Goal: Information Seeking & Learning: Learn about a topic

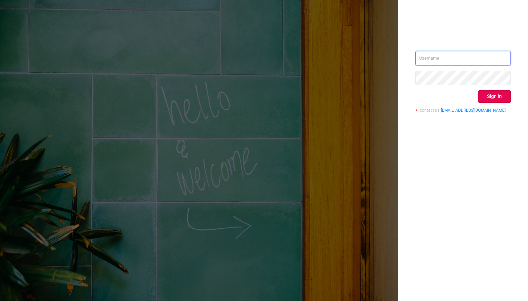
click at [430, 59] on input "text" at bounding box center [462, 58] width 95 height 14
type input "[PERSON_NAME][EMAIL_ADDRESS][DOMAIN_NAME]"
click at [489, 95] on button "Sign in" at bounding box center [494, 96] width 33 height 12
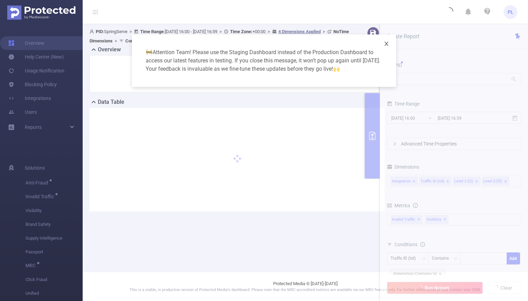
click at [384, 43] on icon "icon: close" at bounding box center [387, 44] width 6 height 6
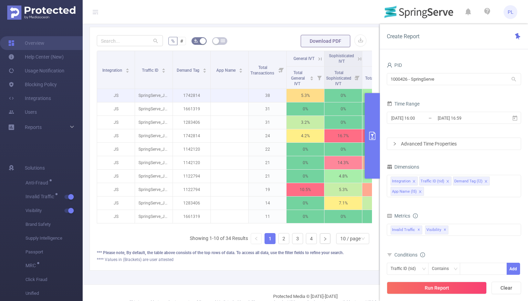
scroll to position [176, 0]
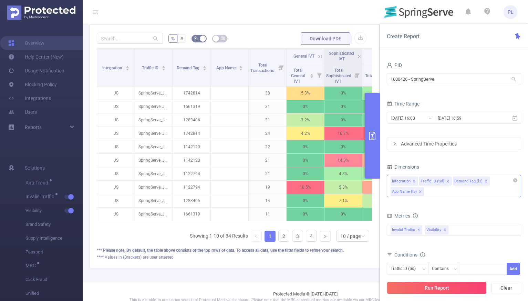
click at [450, 193] on div "Integration Traffic ID (tid) Demand Tag (l2) App Name (l5)" at bounding box center [454, 186] width 134 height 22
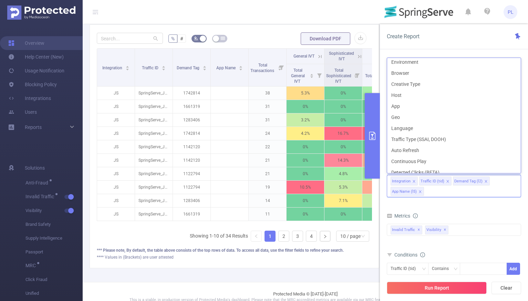
scroll to position [0, 0]
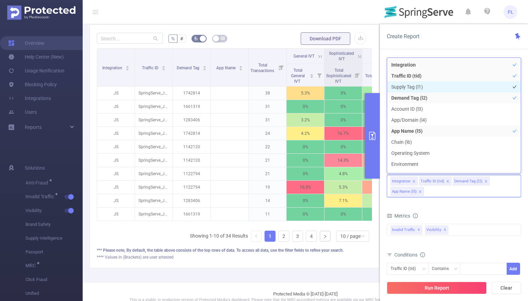
click at [400, 85] on li "Supply Tag (l1)" at bounding box center [454, 86] width 134 height 11
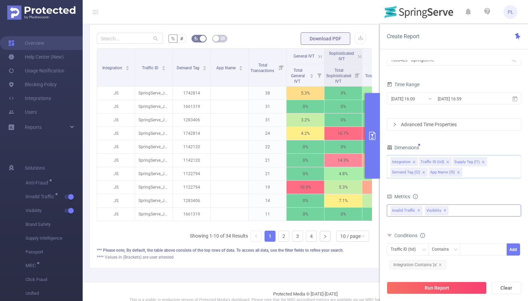
click at [444, 211] on span "✕" at bounding box center [445, 210] width 3 height 8
click at [458, 172] on icon "icon: close" at bounding box center [458, 172] width 2 height 2
click at [423, 173] on icon "icon: close" at bounding box center [423, 171] width 3 height 3
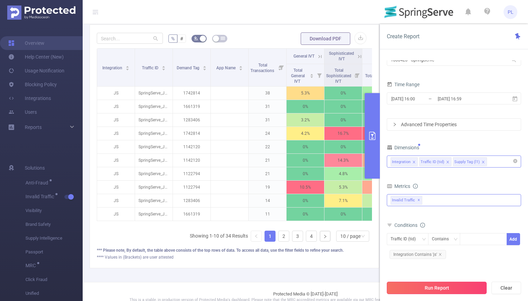
click at [455, 287] on button "Run Report" at bounding box center [437, 287] width 100 height 12
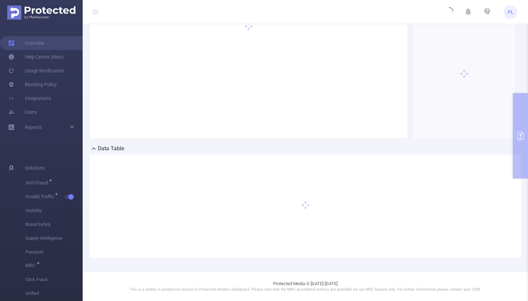
scroll to position [46, 0]
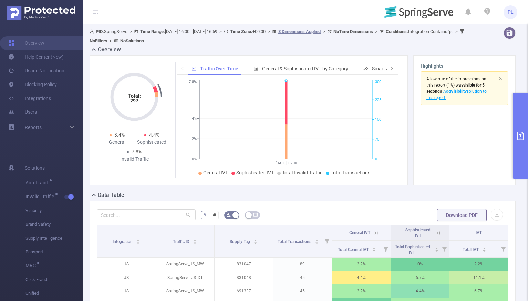
scroll to position [134, 0]
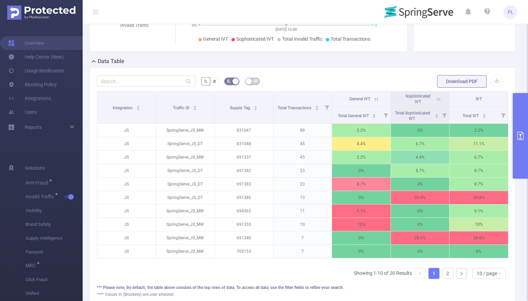
click at [375, 99] on icon at bounding box center [376, 99] width 6 height 6
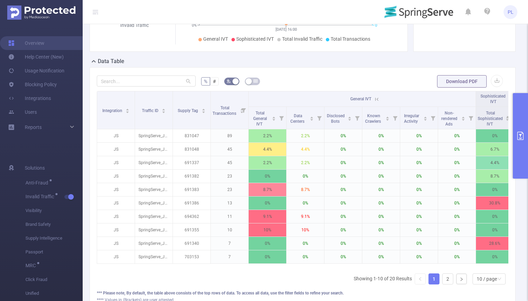
click at [376, 98] on icon at bounding box center [377, 99] width 6 height 6
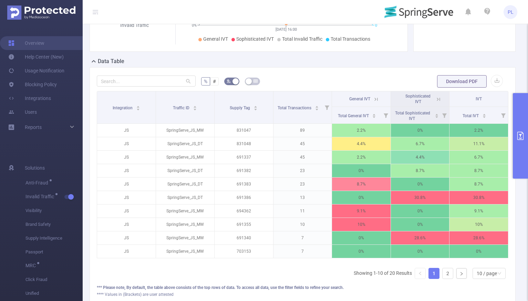
click at [435, 100] on icon at bounding box center [438, 99] width 6 height 6
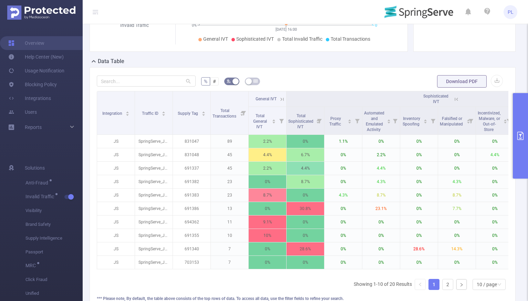
click at [523, 115] on button "primary" at bounding box center [520, 135] width 15 height 85
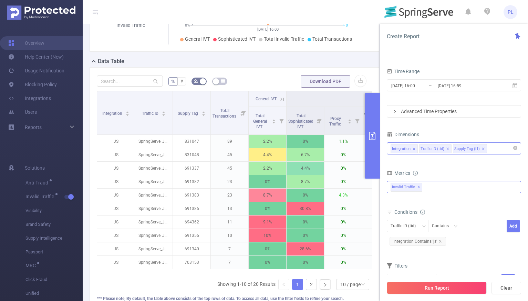
click at [422, 186] on div "Invalid Traffic ✕" at bounding box center [408, 186] width 34 height 10
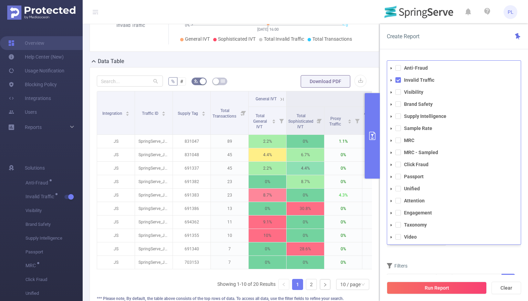
click at [392, 93] on icon "icon: caret-down" at bounding box center [391, 92] width 3 height 3
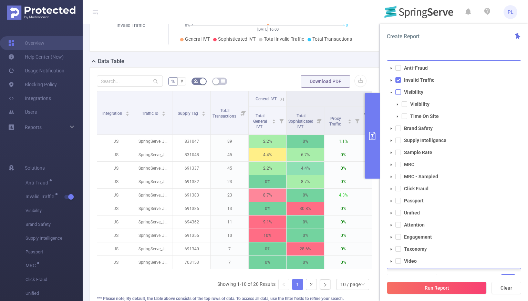
click at [398, 90] on span at bounding box center [398, 92] width 6 height 6
click at [399, 83] on li "Invalid Traffic" at bounding box center [454, 79] width 134 height 9
click at [398, 79] on span at bounding box center [398, 80] width 6 height 6
click at [391, 93] on icon "icon: caret-down" at bounding box center [391, 92] width 3 height 3
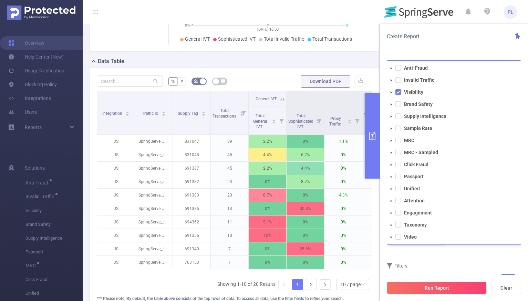
click at [425, 251] on div "Conditions Traffic ID (tid) Contains Add Integration Contains 'js'" at bounding box center [454, 229] width 134 height 45
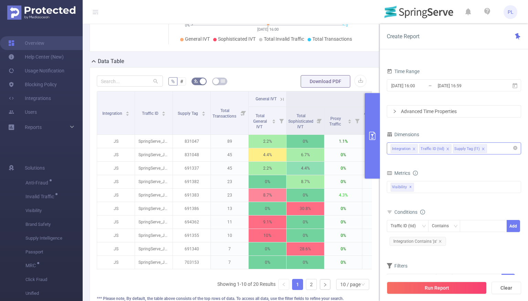
click at [491, 148] on div "Integration Traffic ID (tid) Supply Tag (l1)" at bounding box center [454, 148] width 127 height 11
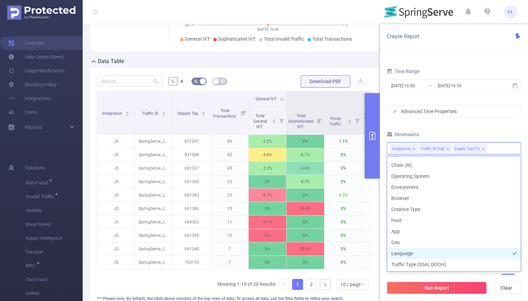
scroll to position [75, 0]
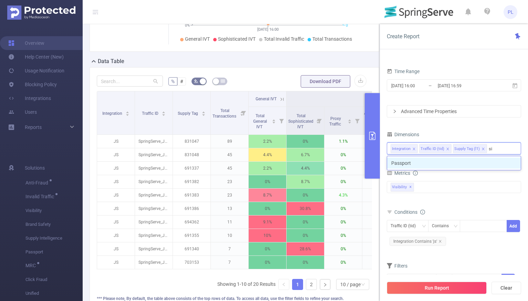
type input "s"
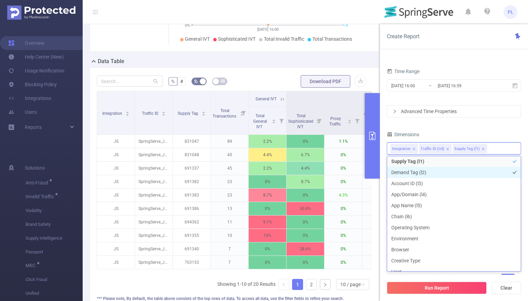
scroll to position [26, 0]
click at [433, 170] on li "Demand Tag (l2)" at bounding box center [454, 169] width 134 height 11
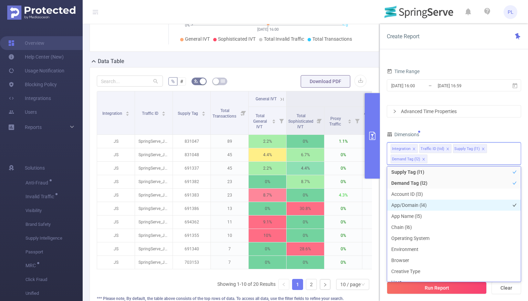
scroll to position [0, 0]
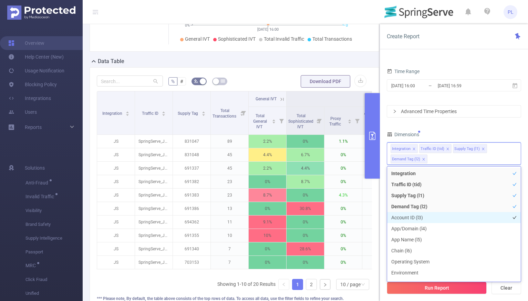
click at [425, 218] on li "Account ID (l3)" at bounding box center [454, 217] width 134 height 11
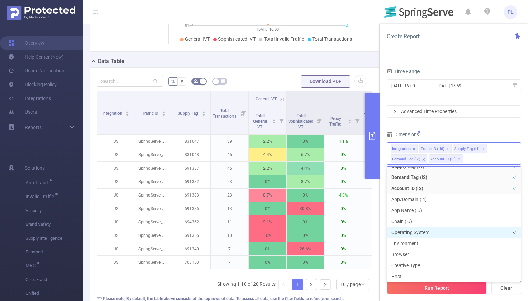
scroll to position [30, 0]
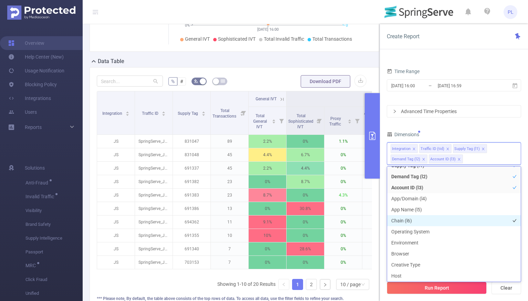
click at [435, 220] on li "Chain (l6)" at bounding box center [454, 220] width 134 height 11
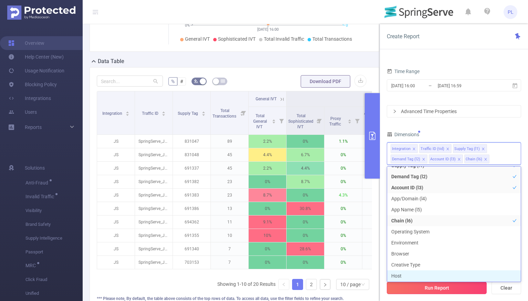
scroll to position [41, 0]
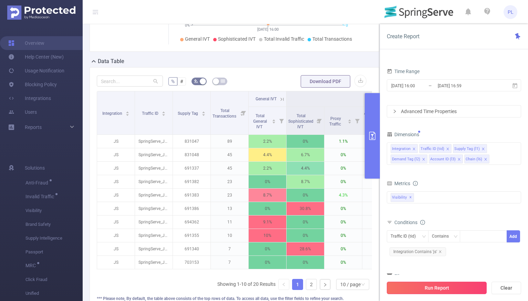
click at [440, 288] on button "Run Report" at bounding box center [437, 287] width 100 height 12
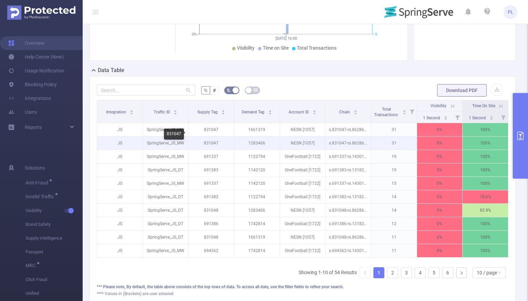
scroll to position [125, 0]
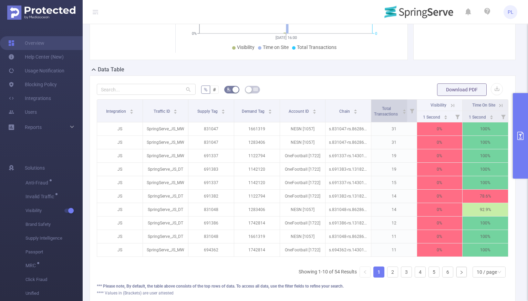
click at [388, 112] on span "Total Transactions" at bounding box center [386, 111] width 25 height 10
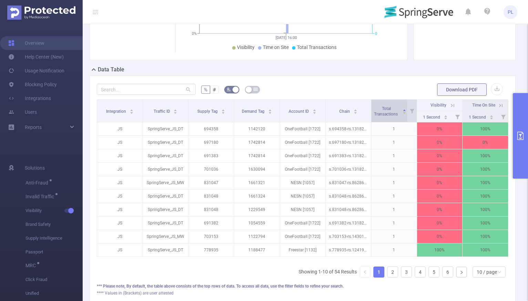
click at [387, 113] on span "Total Transactions" at bounding box center [386, 111] width 25 height 10
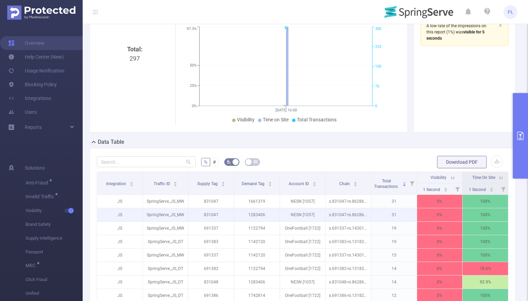
scroll to position [27, 0]
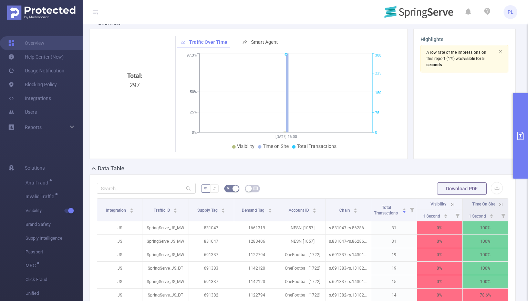
click at [521, 134] on icon "primary" at bounding box center [520, 136] width 8 height 8
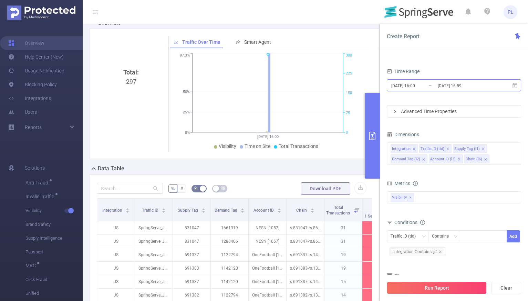
click at [412, 83] on input "[DATE] 16:00" at bounding box center [419, 85] width 56 height 9
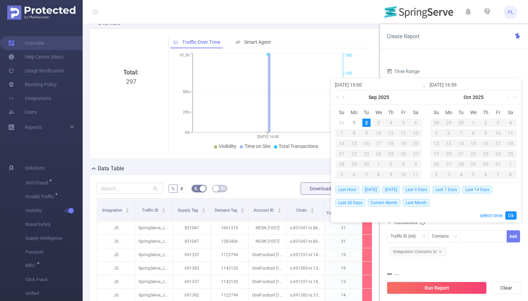
click at [345, 97] on link at bounding box center [344, 97] width 6 height 14
click at [439, 97] on link at bounding box center [439, 97] width 6 height 14
click at [341, 174] on div "31" at bounding box center [342, 174] width 8 height 8
click at [460, 122] on div "2" at bounding box center [461, 122] width 8 height 8
type input "[DATE] 16:00"
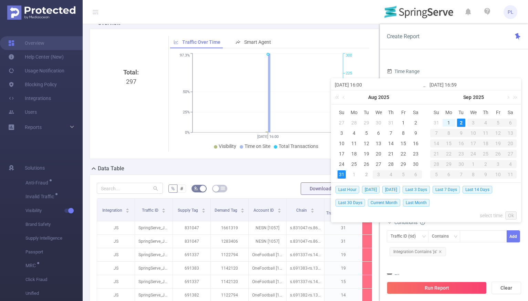
type input "[DATE] 16:00"
click at [511, 213] on link "Ok" at bounding box center [510, 215] width 11 height 8
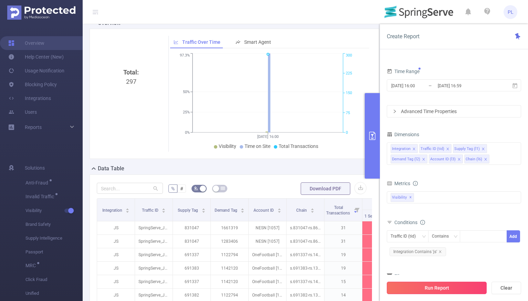
click at [453, 289] on button "Run Report" at bounding box center [437, 287] width 100 height 12
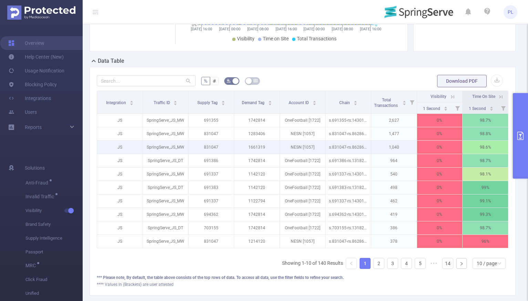
scroll to position [136, 0]
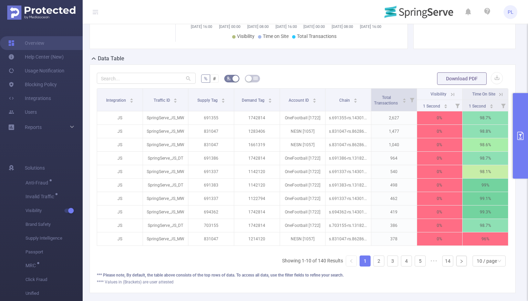
click at [410, 100] on icon at bounding box center [412, 100] width 4 height 4
click at [402, 102] on icon "icon: caret-down" at bounding box center [404, 102] width 4 height 4
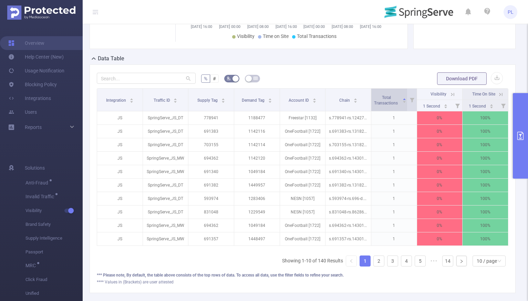
click at [403, 101] on icon "icon: caret-down" at bounding box center [404, 102] width 3 height 2
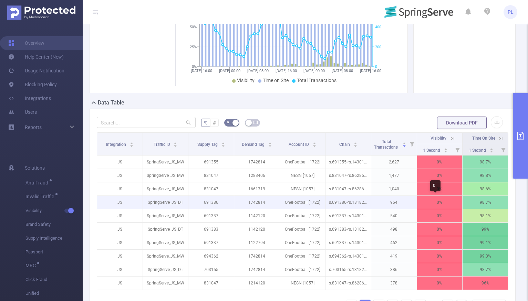
scroll to position [0, 1]
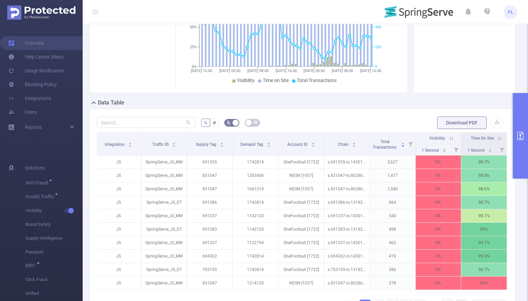
click at [448, 139] on icon at bounding box center [451, 138] width 6 height 6
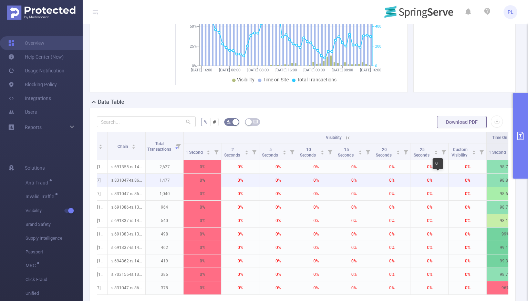
scroll to position [0, 201]
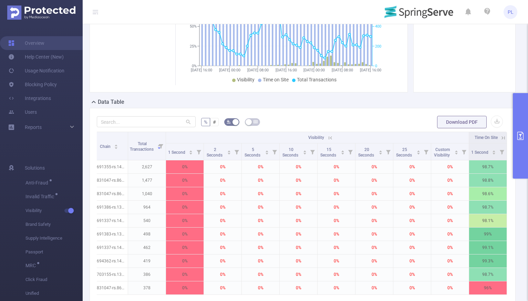
click at [327, 137] on icon at bounding box center [330, 138] width 6 height 6
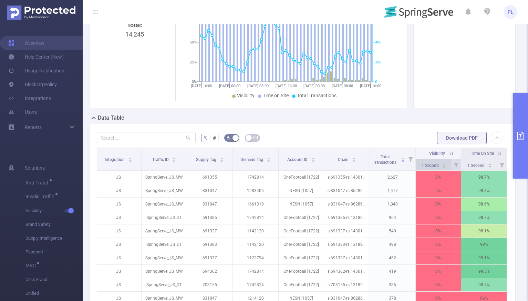
scroll to position [74, 0]
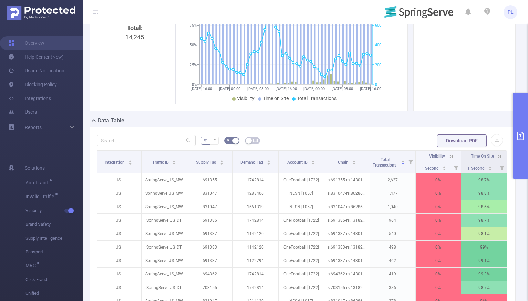
click at [522, 124] on button "primary" at bounding box center [520, 135] width 15 height 85
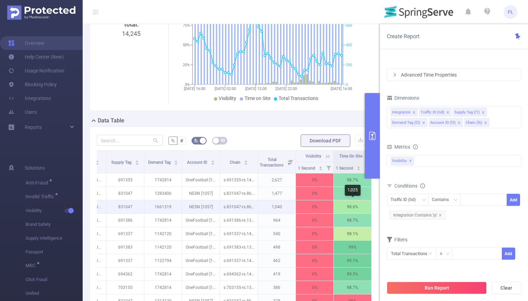
scroll to position [0, 73]
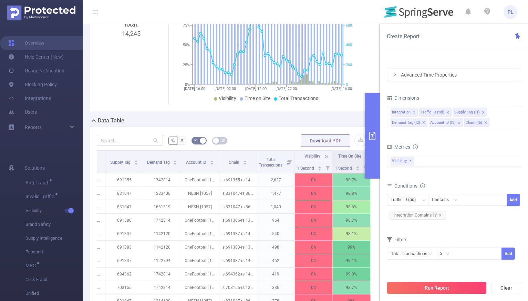
click at [372, 120] on button "primary" at bounding box center [372, 135] width 15 height 85
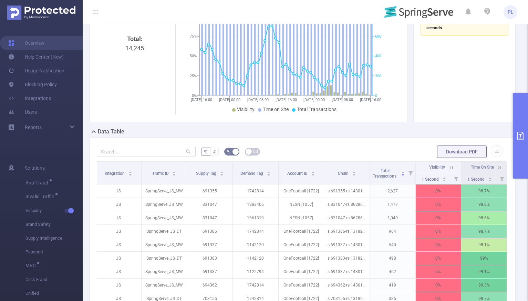
scroll to position [131, 0]
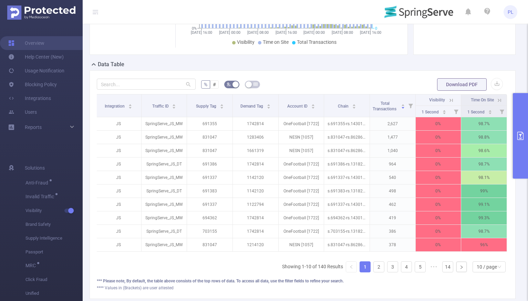
click at [496, 99] on icon at bounding box center [499, 100] width 6 height 6
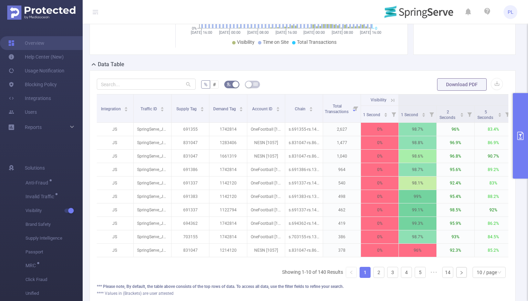
click at [420, 101] on th "Time On Site" at bounding box center [531, 99] width 265 height 11
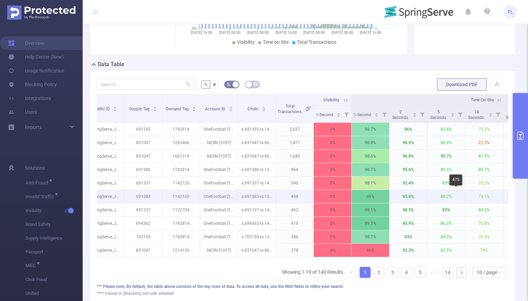
scroll to position [0, 164]
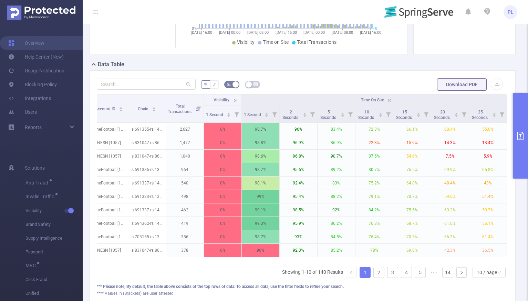
click at [388, 101] on icon at bounding box center [389, 99] width 3 height 3
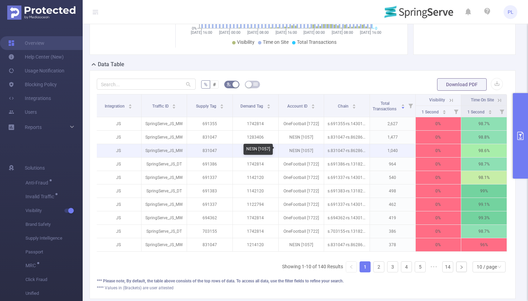
scroll to position [0, 0]
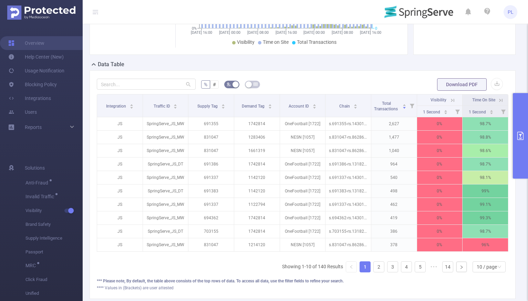
click at [515, 139] on button "primary" at bounding box center [520, 135] width 15 height 85
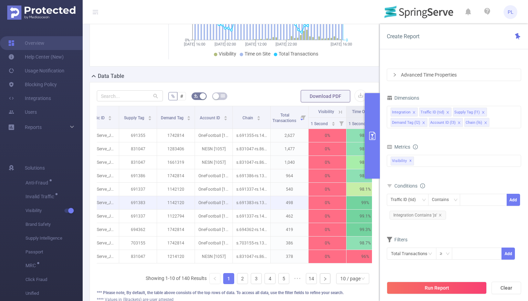
scroll to position [0, 73]
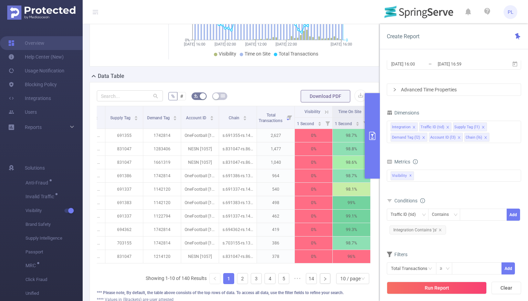
click at [484, 137] on icon "icon: close" at bounding box center [485, 137] width 2 height 2
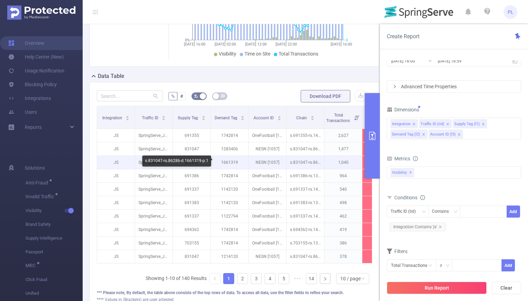
scroll to position [0, 0]
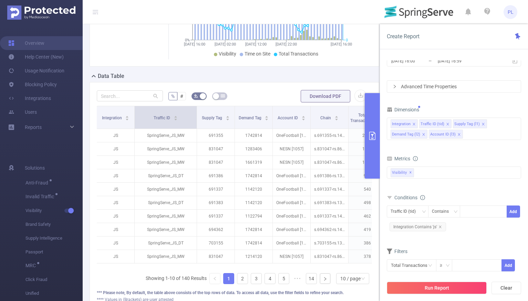
drag, startPoint x: 172, startPoint y: 109, endPoint x: 196, endPoint y: 110, distance: 24.5
click at [196, 110] on span at bounding box center [196, 117] width 3 height 22
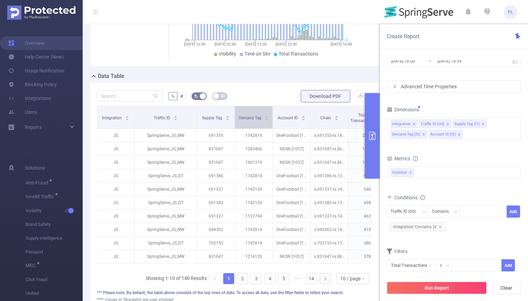
scroll to position [0, 0]
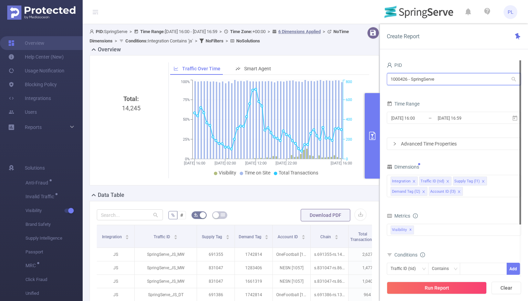
click at [417, 80] on input "1000426 - SpringServe" at bounding box center [454, 79] width 134 height 12
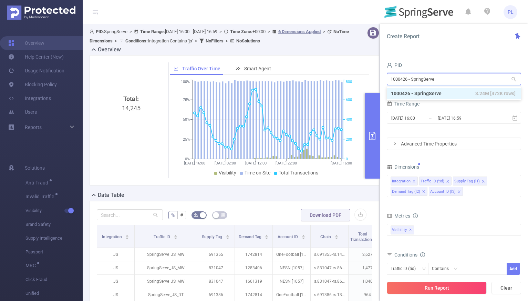
click at [417, 80] on input "1000426 - SpringServe" at bounding box center [454, 79] width 134 height 12
type input "bay"
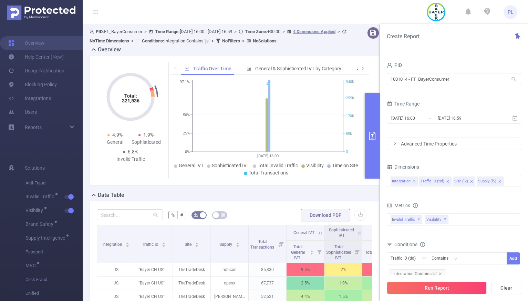
click at [374, 122] on button "primary" at bounding box center [372, 135] width 15 height 85
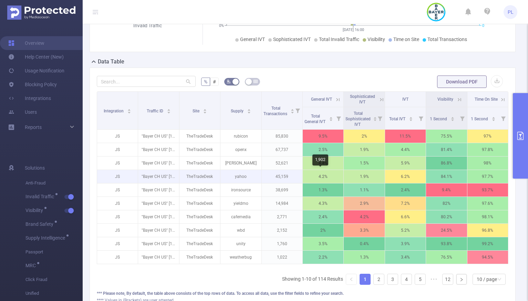
scroll to position [126, 0]
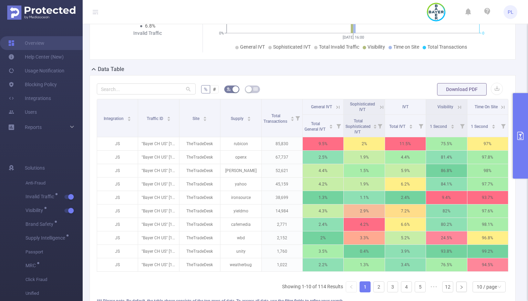
click at [519, 129] on button "primary" at bounding box center [520, 135] width 15 height 85
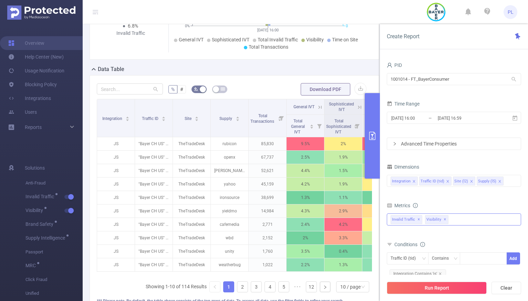
click at [418, 219] on span "✕" at bounding box center [418, 219] width 3 height 8
click at [425, 285] on button "Run Report" at bounding box center [437, 287] width 100 height 12
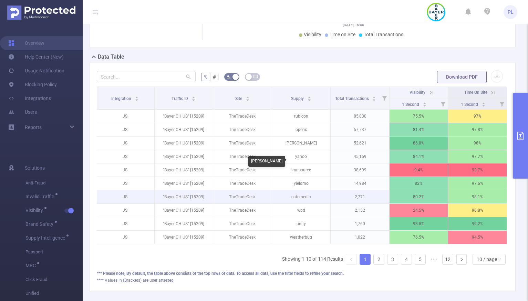
scroll to position [175, 0]
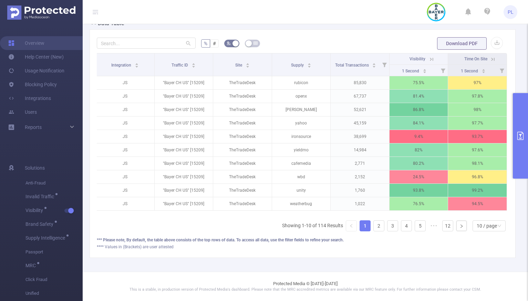
click at [491, 58] on icon at bounding box center [492, 59] width 3 height 3
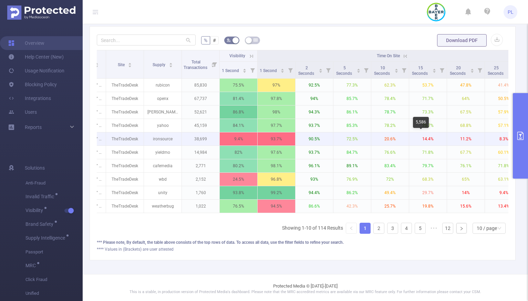
scroll to position [0, 63]
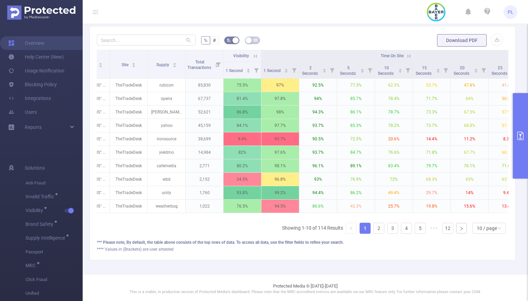
click at [255, 55] on icon at bounding box center [255, 55] width 3 height 3
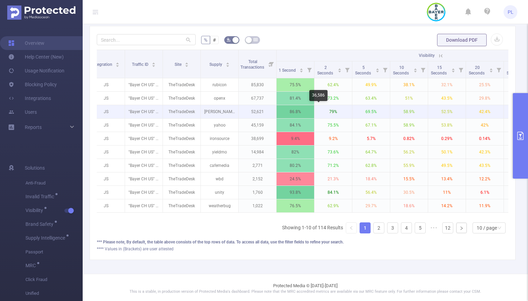
scroll to position [0, 0]
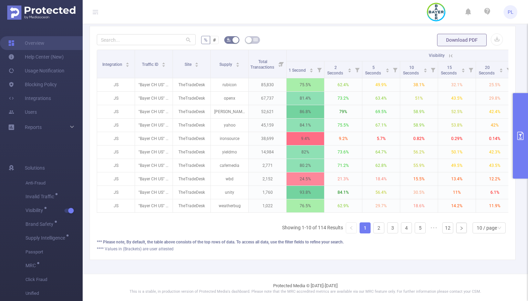
click at [519, 134] on icon "primary" at bounding box center [520, 136] width 8 height 8
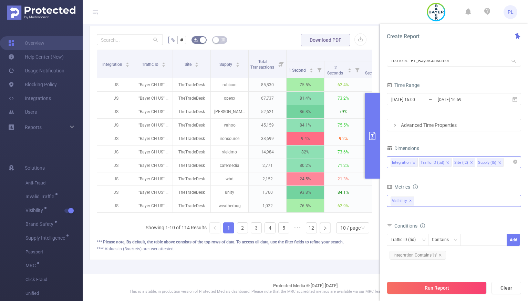
click at [505, 163] on input at bounding box center [506, 162] width 3 height 9
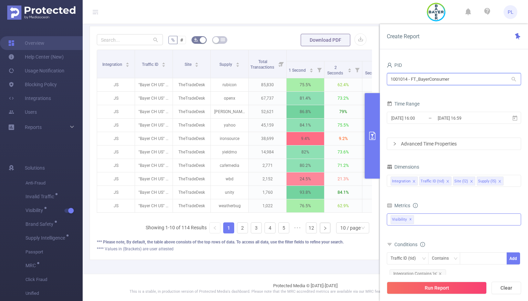
drag, startPoint x: 391, startPoint y: 79, endPoint x: 408, endPoint y: 77, distance: 16.9
click at [408, 77] on input "1001014 - FT_BayerConsumer" at bounding box center [454, 79] width 134 height 12
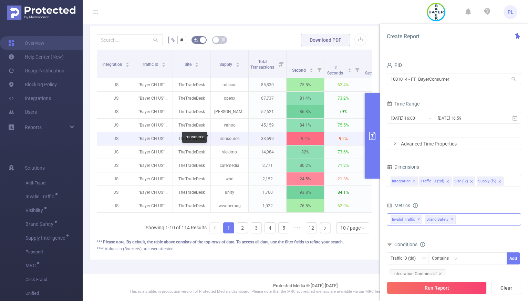
click at [226, 138] on p "ironsource" at bounding box center [230, 138] width 38 height 13
copy p "ironsource"
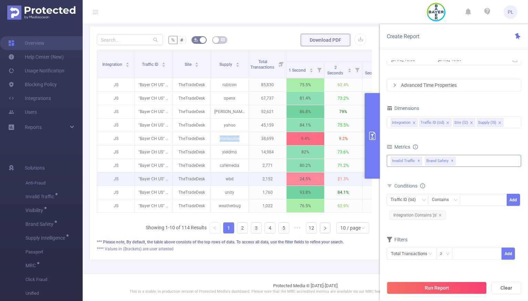
click at [231, 178] on p "wbd" at bounding box center [230, 178] width 38 height 13
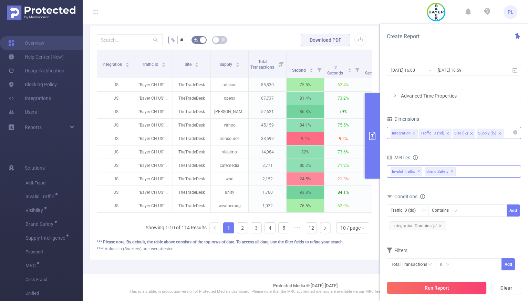
click at [505, 135] on input at bounding box center [506, 132] width 3 height 9
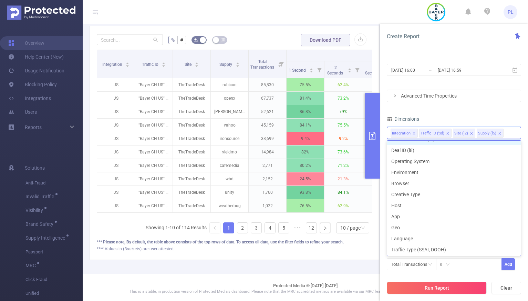
scroll to position [98, 0]
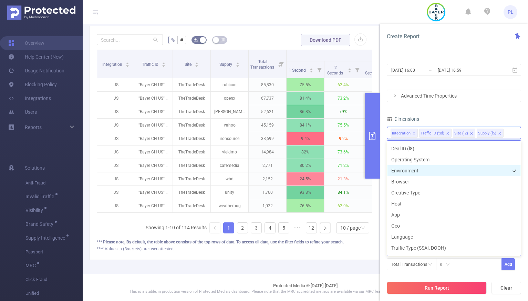
click at [420, 168] on li "Environment" at bounding box center [454, 170] width 134 height 11
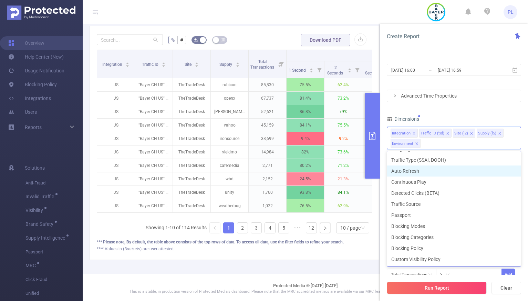
scroll to position [189, 0]
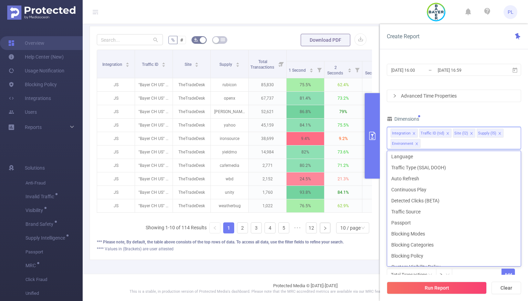
click at [383, 142] on div "PID 1001014 - FT_BayerConsumer 1001014 - FT_BayerConsumer Time Range 2025-09-02…" at bounding box center [454, 182] width 148 height 259
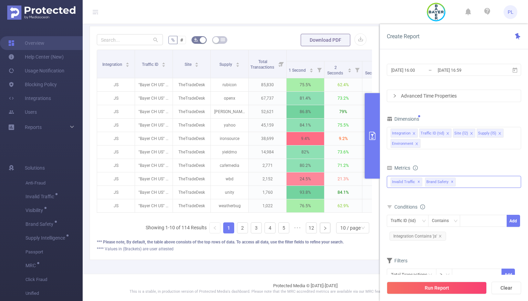
click at [451, 182] on span "✕" at bounding box center [452, 182] width 3 height 8
click at [402, 217] on div "Traffic ID (tid)" at bounding box center [406, 220] width 30 height 11
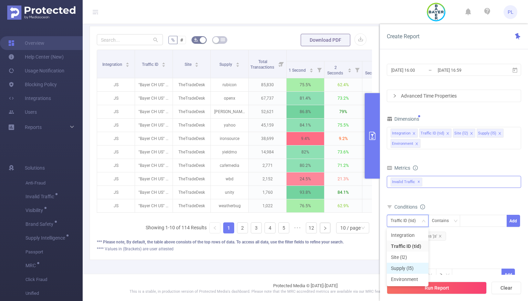
click at [406, 267] on li "Supply (l5)" at bounding box center [408, 267] width 42 height 11
click at [473, 219] on div at bounding box center [484, 220] width 40 height 11
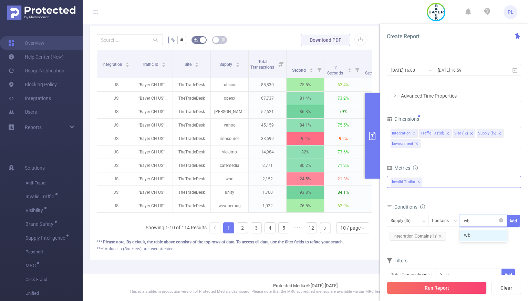
type input "wbd"
click at [483, 238] on li "wbd" at bounding box center [483, 234] width 47 height 11
click at [515, 221] on button "Add" at bounding box center [513, 221] width 13 height 12
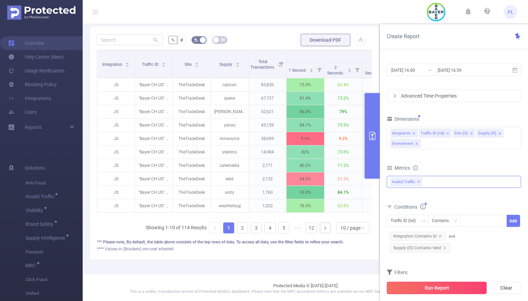
click at [435, 285] on button "Run Report" at bounding box center [437, 287] width 100 height 12
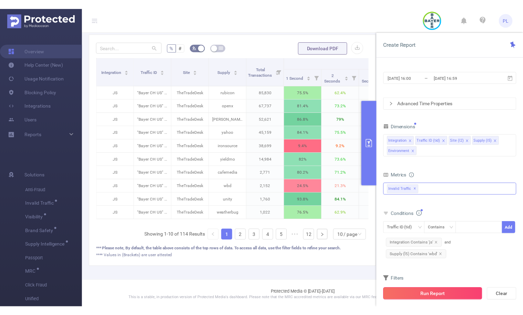
scroll to position [46, 0]
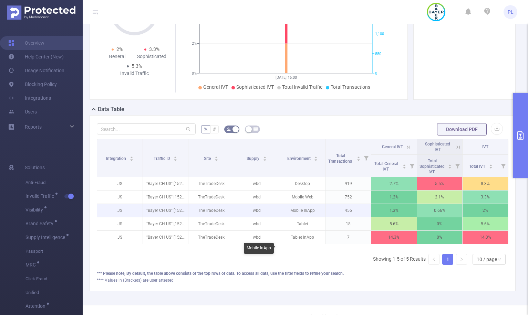
scroll to position [87, 0]
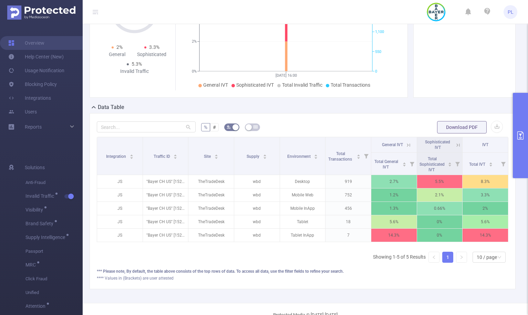
click at [522, 133] on icon "primary" at bounding box center [520, 136] width 8 height 8
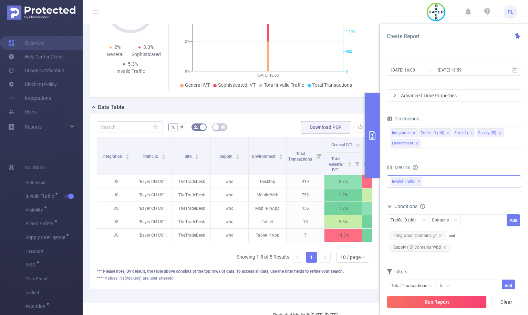
click at [417, 183] on span "✕" at bounding box center [418, 182] width 3 height 8
click at [421, 181] on div at bounding box center [454, 181] width 134 height 11
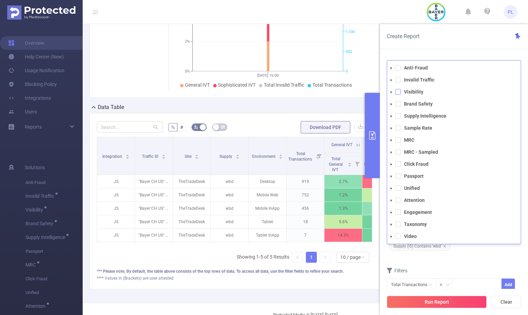
click at [398, 92] on span at bounding box center [398, 92] width 6 height 6
click at [470, 300] on button "Run Report" at bounding box center [437, 302] width 100 height 12
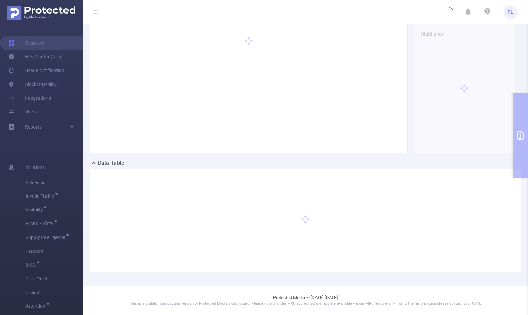
scroll to position [31, 0]
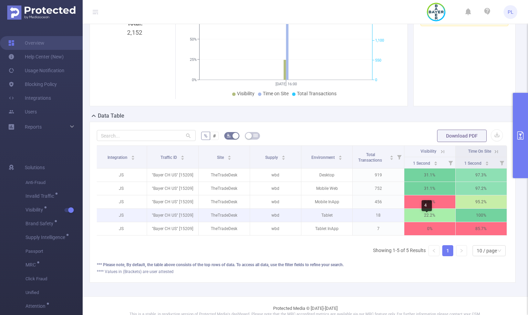
scroll to position [81, 0]
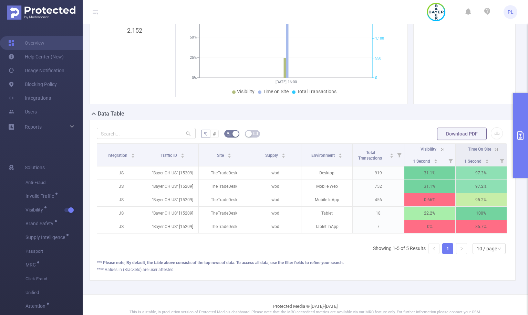
click at [521, 134] on icon "primary" at bounding box center [520, 136] width 6 height 8
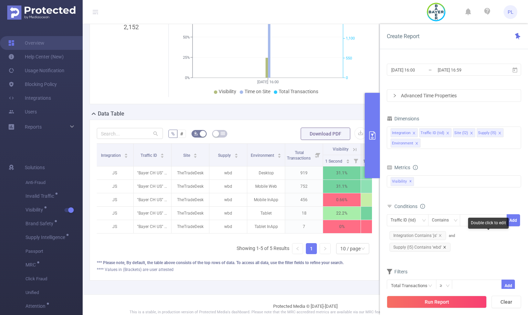
click at [446, 246] on icon "icon: close" at bounding box center [444, 247] width 3 height 3
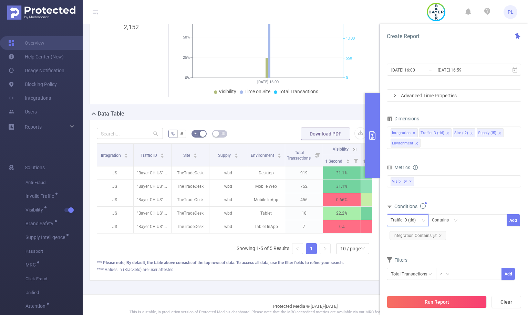
click at [416, 220] on div "Traffic ID (tid)" at bounding box center [406, 220] width 30 height 11
click at [409, 268] on li "Supply (l5)" at bounding box center [408, 267] width 42 height 11
click at [472, 220] on div at bounding box center [484, 220] width 40 height 11
type input "ironsource"
click at [496, 237] on li "ironsource" at bounding box center [483, 234] width 47 height 11
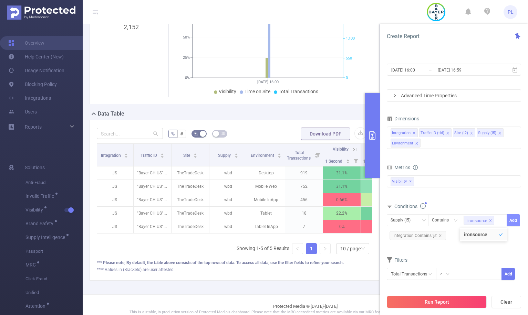
click at [514, 221] on button "Add" at bounding box center [513, 221] width 13 height 12
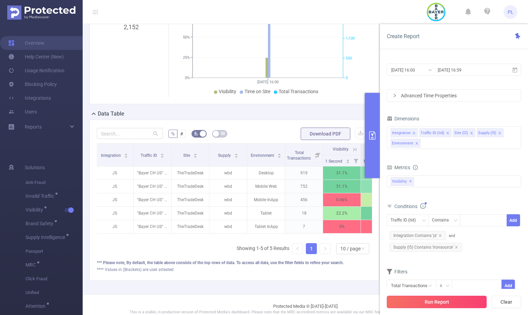
click at [453, 300] on button "Run Report" at bounding box center [437, 302] width 100 height 12
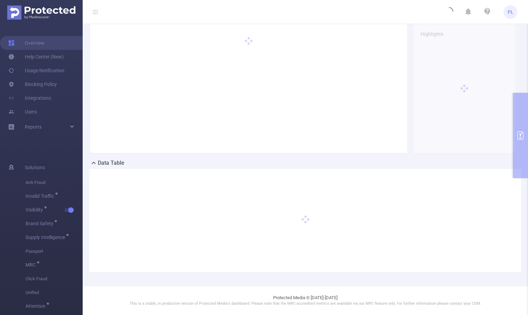
scroll to position [31, 0]
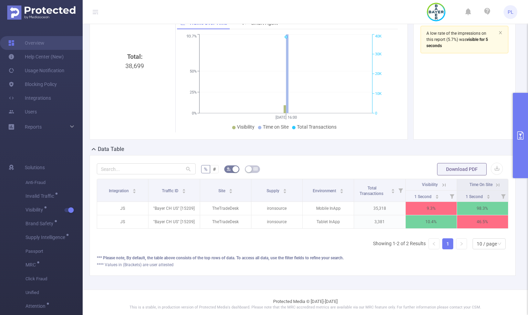
scroll to position [42, 0]
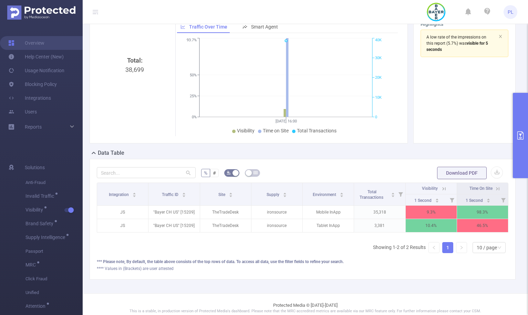
click at [521, 152] on button "primary" at bounding box center [520, 135] width 15 height 85
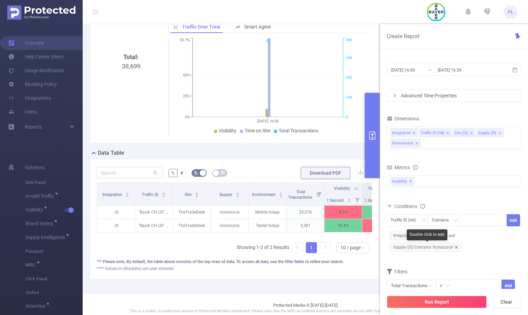
click at [456, 247] on icon "icon: close" at bounding box center [456, 247] width 3 height 3
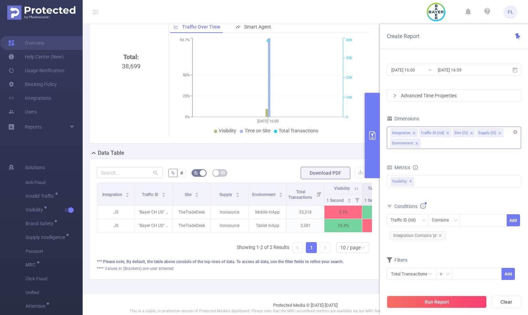
click at [418, 145] on icon "icon: close" at bounding box center [416, 143] width 3 height 3
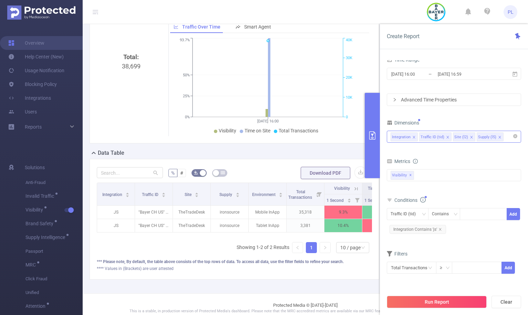
click at [507, 137] on div "Integration Traffic ID (tid) Site (l2) Supply (l5)" at bounding box center [454, 136] width 127 height 11
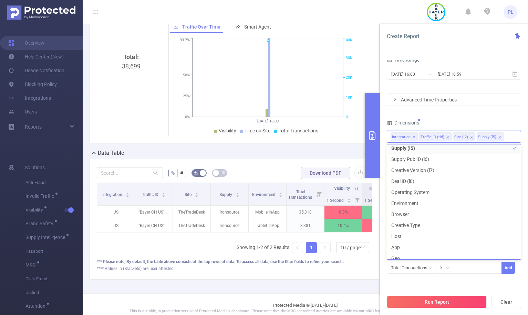
scroll to position [71, 0]
click at [406, 201] on li "Environment" at bounding box center [454, 201] width 134 height 11
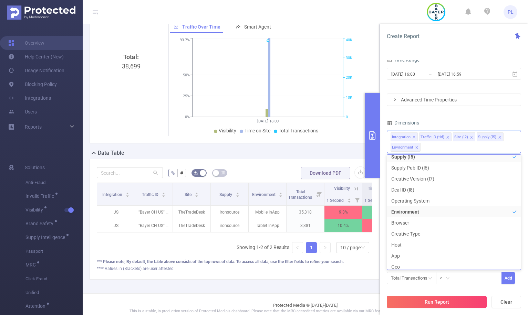
scroll to position [74, 0]
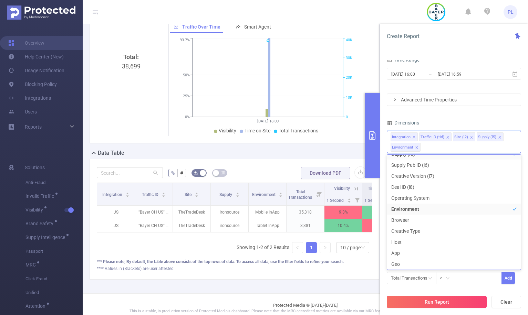
click at [427, 300] on button "Run Report" at bounding box center [437, 302] width 100 height 12
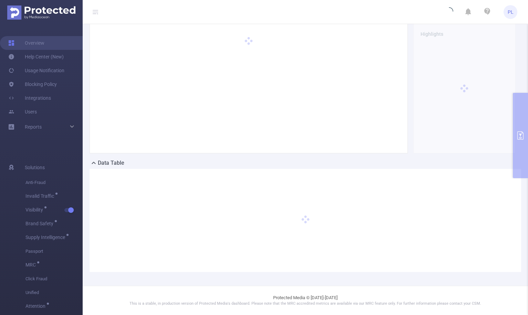
scroll to position [31, 0]
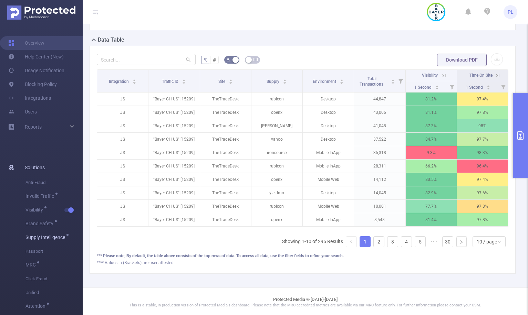
scroll to position [155, 0]
click at [477, 247] on div "10 / page" at bounding box center [487, 242] width 20 height 10
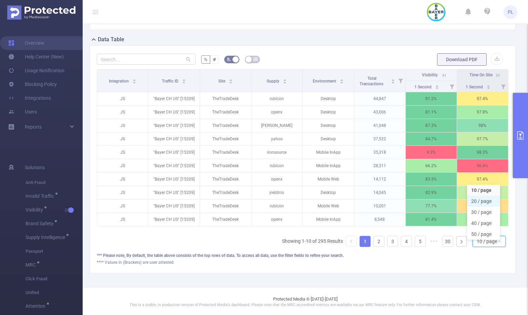
click at [482, 200] on li "20 / page" at bounding box center [483, 201] width 33 height 11
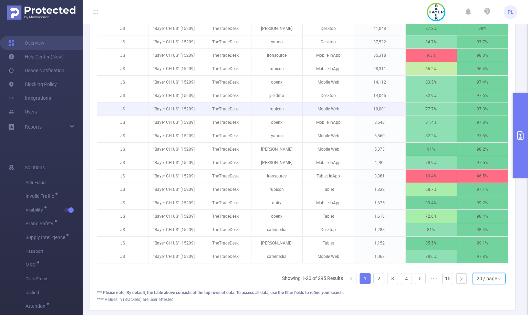
scroll to position [252, 0]
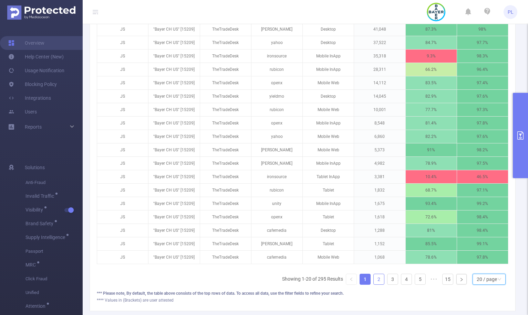
click at [376, 284] on link "2" at bounding box center [379, 279] width 10 height 10
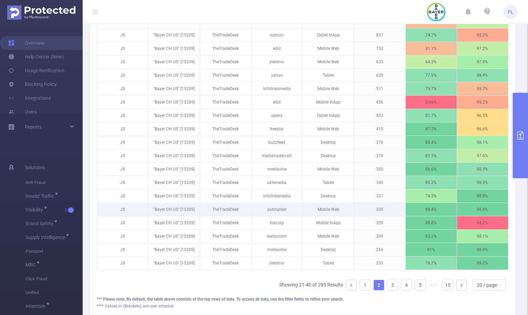
scroll to position [246, 0]
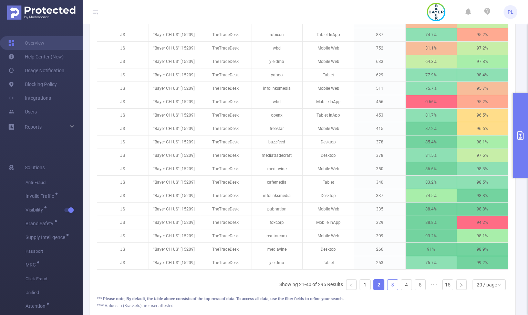
click at [387, 290] on link "3" at bounding box center [392, 285] width 10 height 10
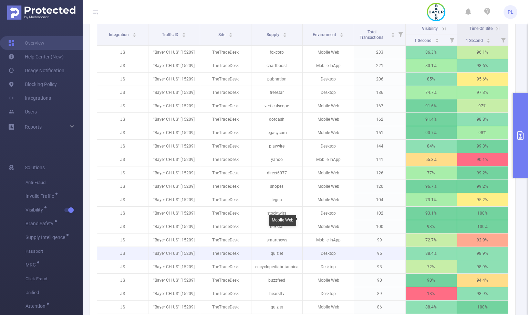
scroll to position [296, 0]
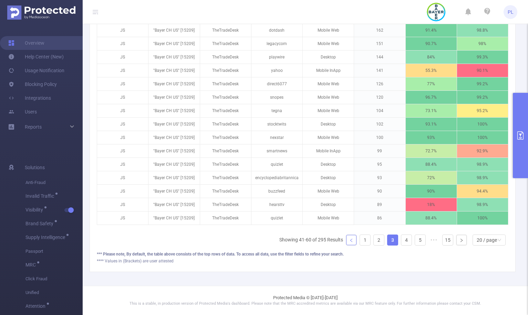
click at [349, 242] on icon "icon: left" at bounding box center [351, 241] width 4 height 4
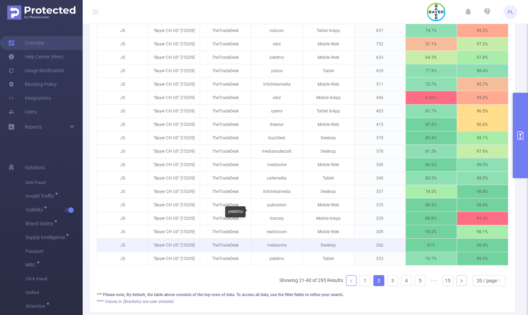
scroll to position [247, 0]
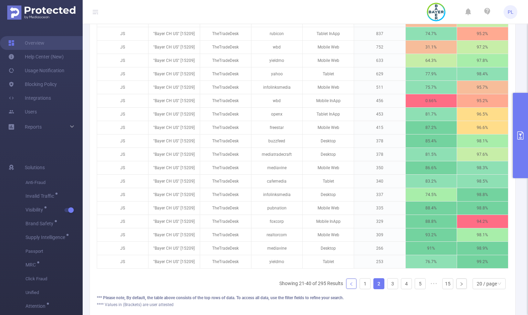
click at [347, 289] on link at bounding box center [351, 284] width 10 height 10
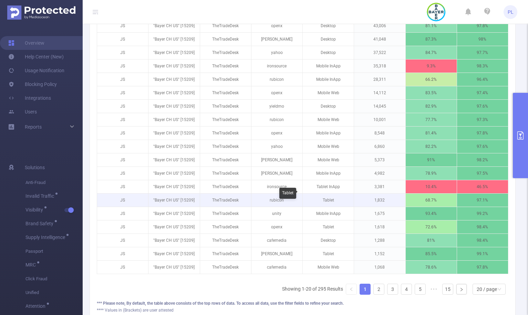
scroll to position [239, 0]
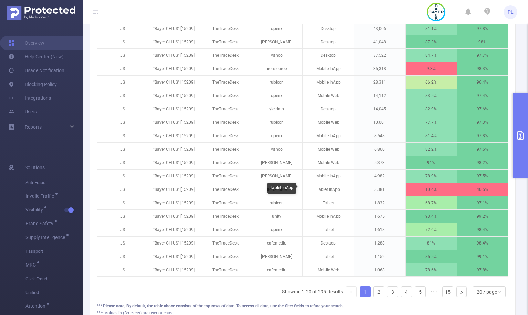
click at [271, 193] on div "Tablet InApp" at bounding box center [281, 188] width 29 height 11
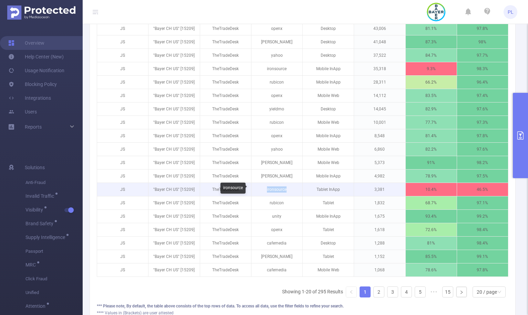
drag, startPoint x: 263, startPoint y: 190, endPoint x: 284, endPoint y: 190, distance: 20.7
click at [284, 190] on p "ironsource" at bounding box center [276, 189] width 51 height 13
copy p "ironsource"
click at [274, 190] on p "ironsource" at bounding box center [276, 189] width 51 height 13
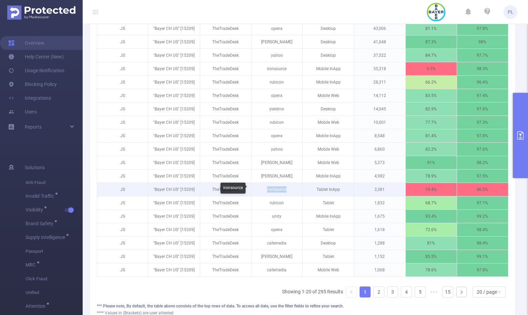
copy p "ironsource"
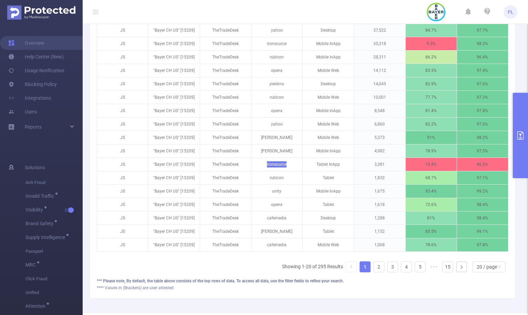
scroll to position [296, 0]
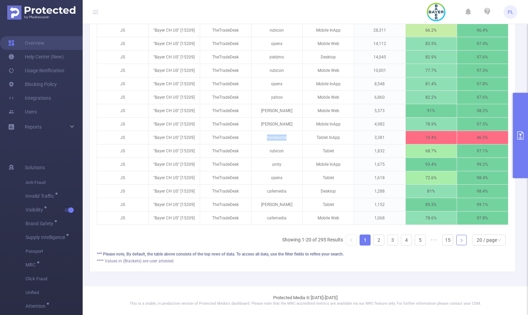
click at [459, 239] on icon "icon: right" at bounding box center [461, 241] width 4 height 4
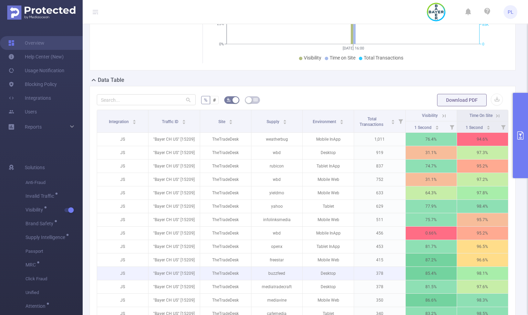
scroll to position [113, 0]
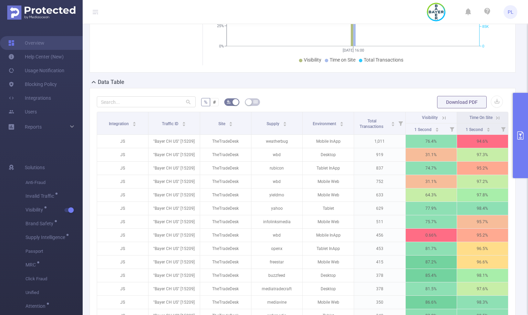
click at [521, 137] on icon "primary" at bounding box center [520, 136] width 8 height 8
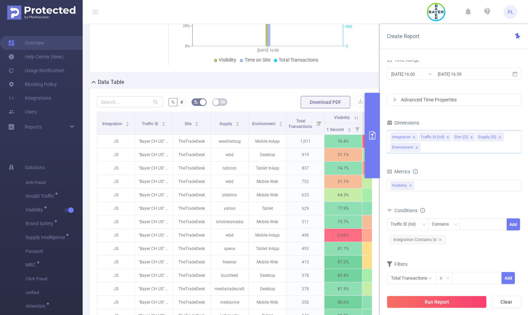
click at [424, 146] on input at bounding box center [423, 147] width 3 height 9
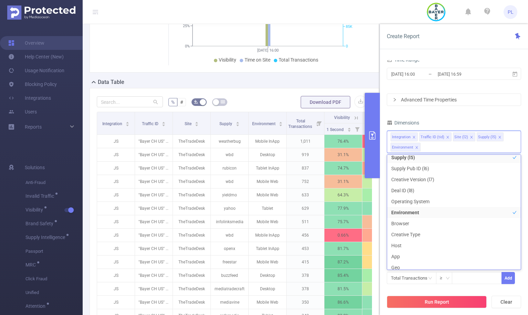
scroll to position [71, 0]
click at [407, 235] on li "Creative Type" at bounding box center [454, 234] width 134 height 11
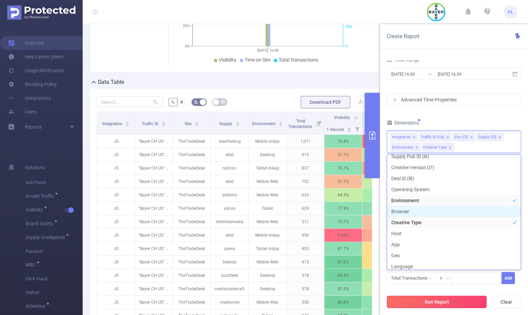
scroll to position [85, 0]
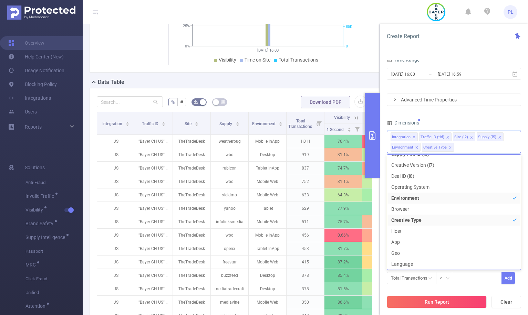
click at [382, 258] on div "PID 1001014 - FT_BayerConsumer 1001014 - FT_BayerConsumer Time Range 2025-09-02…" at bounding box center [454, 190] width 148 height 274
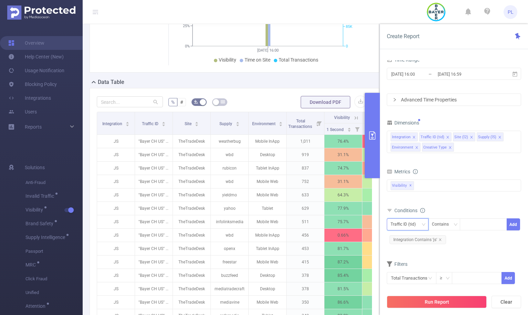
click at [403, 224] on div "Traffic ID (tid)" at bounding box center [406, 224] width 30 height 11
click at [400, 272] on li "Supply (l5)" at bounding box center [408, 272] width 42 height 11
click at [474, 228] on div at bounding box center [484, 224] width 40 height 11
type input "wbd"
click at [486, 244] on li "wbd" at bounding box center [483, 239] width 47 height 11
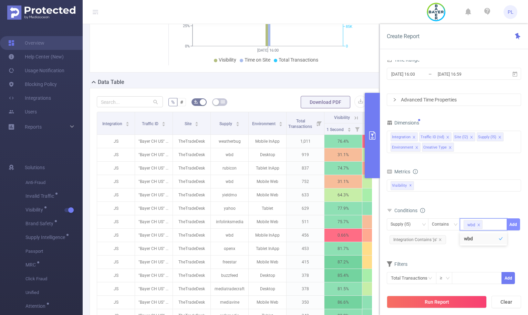
click at [512, 222] on button "Add" at bounding box center [513, 225] width 13 height 12
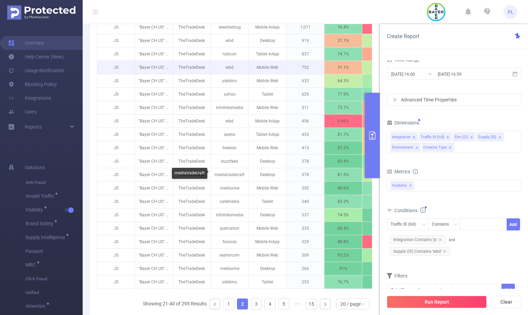
scroll to position [264, 0]
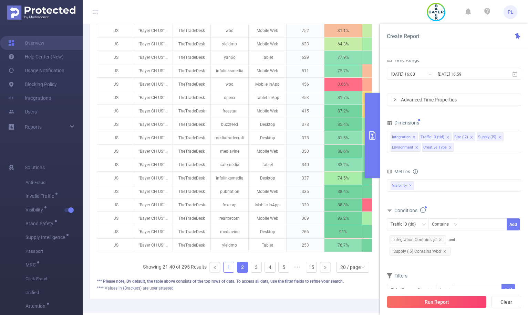
click at [224, 271] on link "1" at bounding box center [229, 267] width 10 height 10
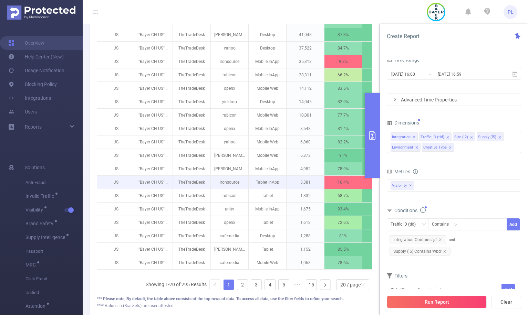
scroll to position [242, 0]
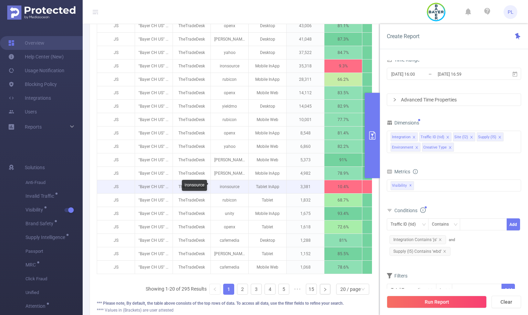
click at [227, 188] on p "ironsource" at bounding box center [230, 186] width 38 height 13
copy p "ironsource"
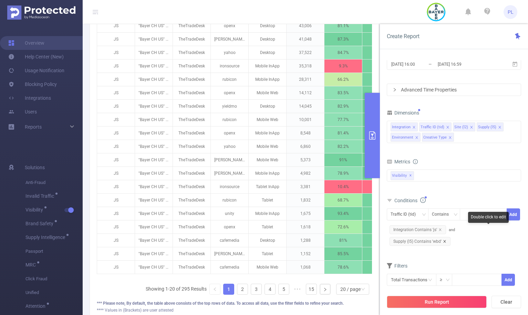
click at [446, 240] on icon "icon: close" at bounding box center [444, 241] width 3 height 3
click at [471, 215] on div at bounding box center [484, 214] width 40 height 11
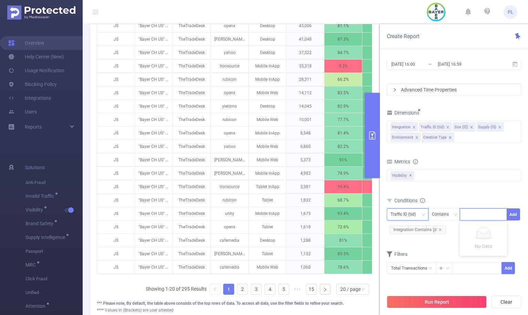
click at [412, 215] on div "Traffic ID (tid)" at bounding box center [406, 214] width 30 height 11
click at [408, 259] on li "Supply (l5)" at bounding box center [408, 262] width 42 height 11
click at [469, 214] on div at bounding box center [484, 214] width 40 height 11
paste input "ironsource"
type input "ironsource"
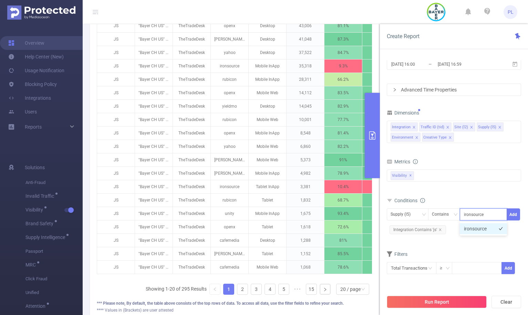
click at [490, 231] on li "ironsource" at bounding box center [483, 229] width 47 height 11
click at [513, 214] on button "Add" at bounding box center [513, 215] width 13 height 12
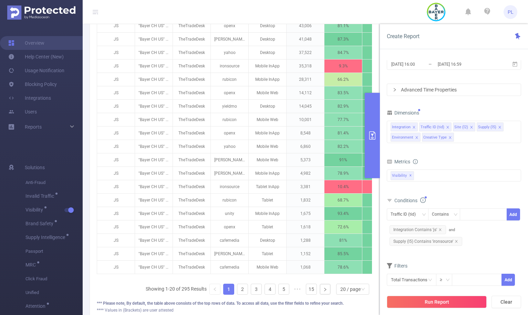
click at [453, 231] on span "and Supply (l5) Contains 'ironsource'" at bounding box center [426, 236] width 78 height 16
click at [456, 242] on icon "icon: close" at bounding box center [456, 241] width 3 height 3
click at [469, 215] on div at bounding box center [484, 214] width 40 height 11
paste input "ironsource"
type input "ironsource"
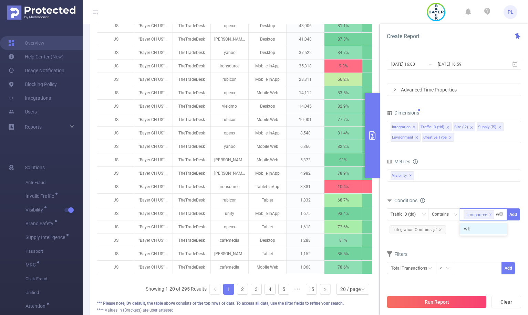
type input "wbd"
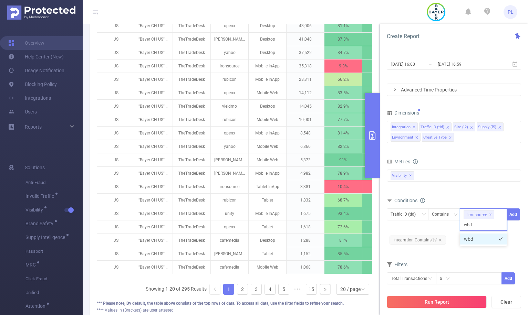
click at [476, 239] on li "wbd" at bounding box center [483, 239] width 47 height 11
click at [514, 216] on button "Add" at bounding box center [513, 215] width 13 height 12
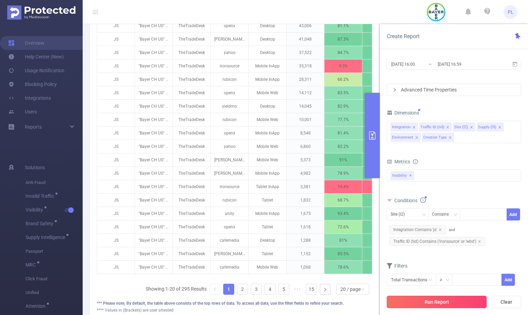
click at [455, 300] on button "Run Report" at bounding box center [437, 302] width 100 height 12
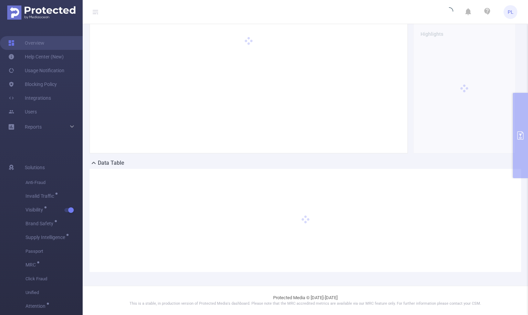
scroll to position [31, 0]
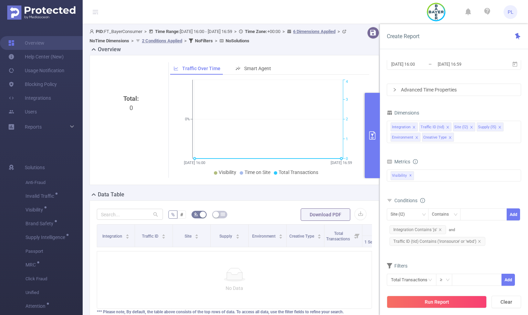
click at [370, 141] on button "primary" at bounding box center [372, 135] width 15 height 85
click at [411, 216] on div "Site (l2)" at bounding box center [408, 214] width 34 height 11
click at [412, 261] on li "Supply (l5)" at bounding box center [408, 262] width 42 height 11
click at [473, 216] on div at bounding box center [484, 214] width 40 height 11
paste input "ironsource"
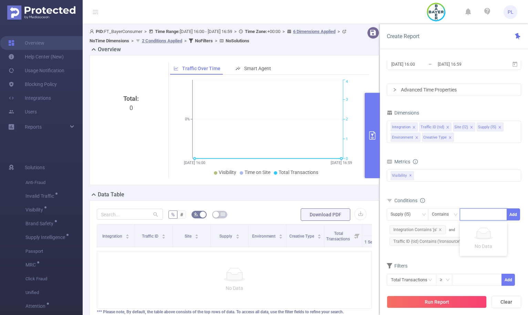
type input "ironsource"
click at [483, 229] on li "ironsource" at bounding box center [483, 229] width 47 height 11
type input "wbd"
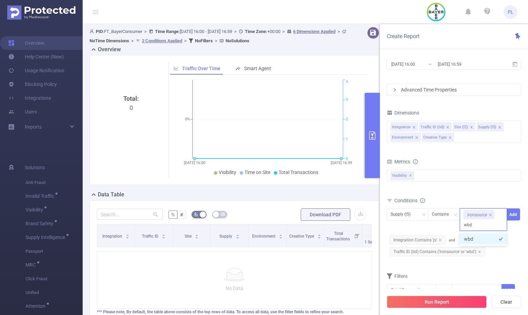
click at [478, 244] on li "wbd" at bounding box center [483, 239] width 47 height 11
click at [512, 217] on button "Add" at bounding box center [513, 215] width 13 height 12
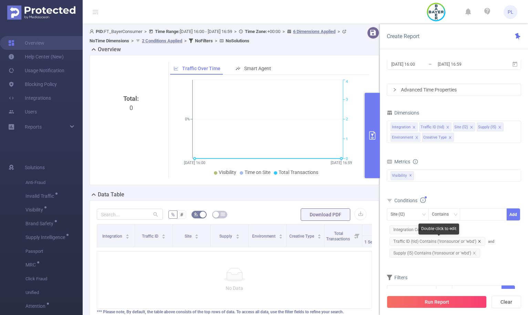
click at [478, 242] on icon "icon: close" at bounding box center [479, 241] width 3 height 3
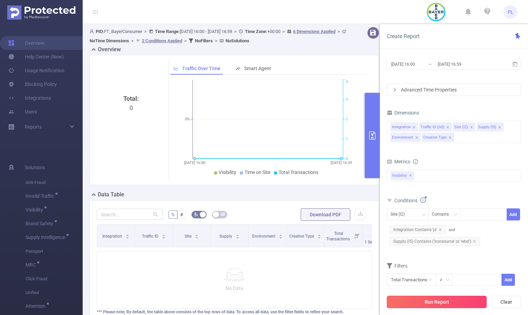
click at [461, 300] on button "Run Report" at bounding box center [437, 302] width 100 height 12
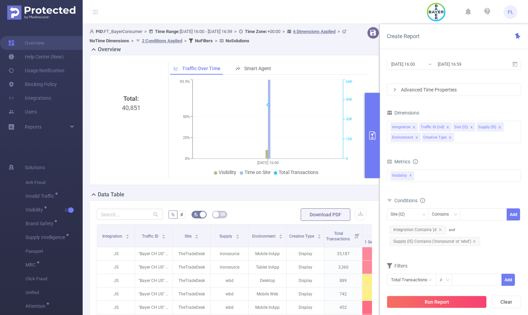
click at [371, 146] on button "primary" at bounding box center [372, 135] width 15 height 85
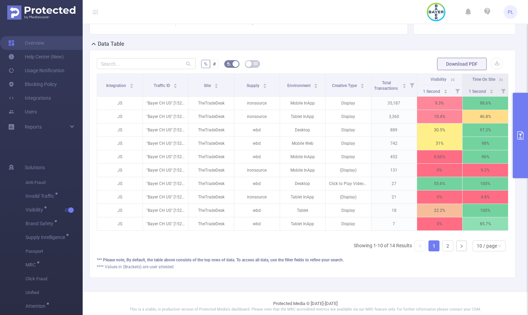
scroll to position [149, 0]
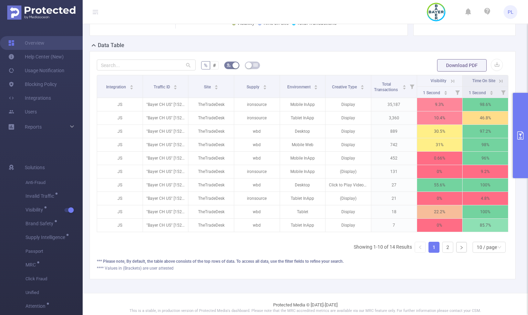
click at [449, 82] on icon at bounding box center [452, 81] width 6 height 6
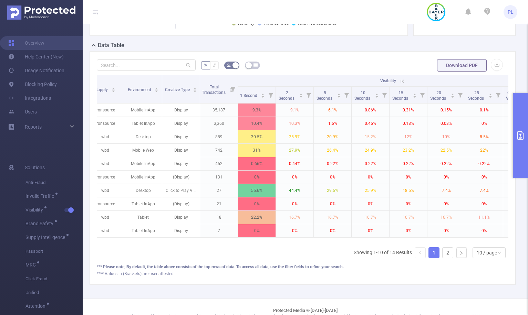
scroll to position [0, 201]
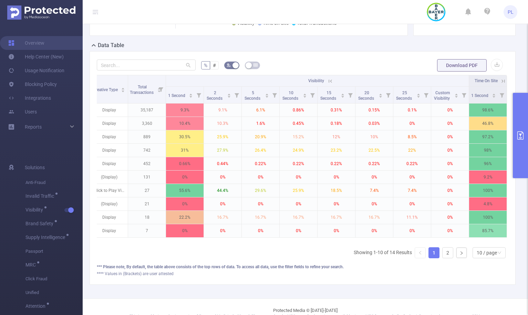
click at [327, 82] on icon at bounding box center [330, 81] width 6 height 6
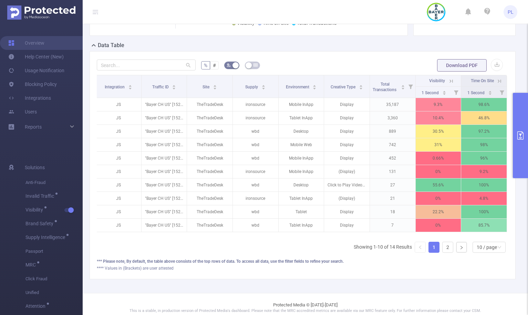
scroll to position [0, 1]
